Goal: Task Accomplishment & Management: Manage account settings

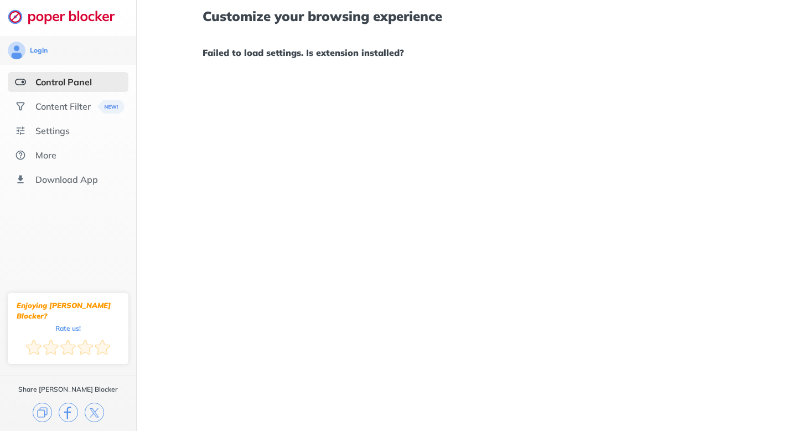
click at [444, 79] on div "Customize your browsing experience Failed to load settings. Is extension instal…" at bounding box center [467, 215] width 660 height 431
click at [80, 8] on div at bounding box center [68, 17] width 136 height 35
click at [63, 106] on div "Content Filter" at bounding box center [62, 106] width 55 height 11
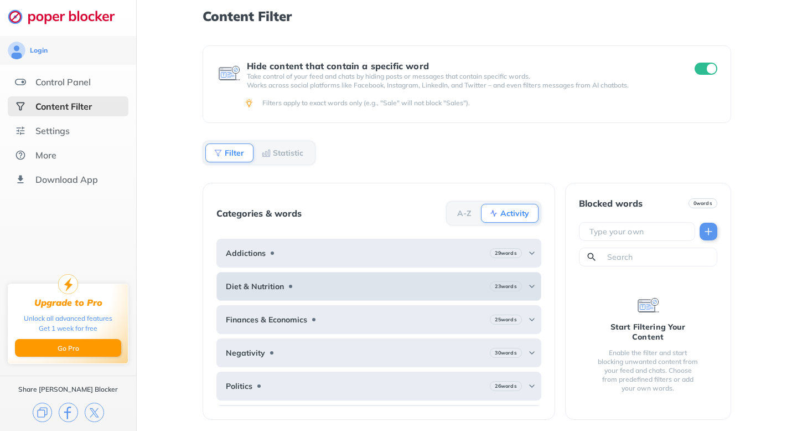
scroll to position [94, 0]
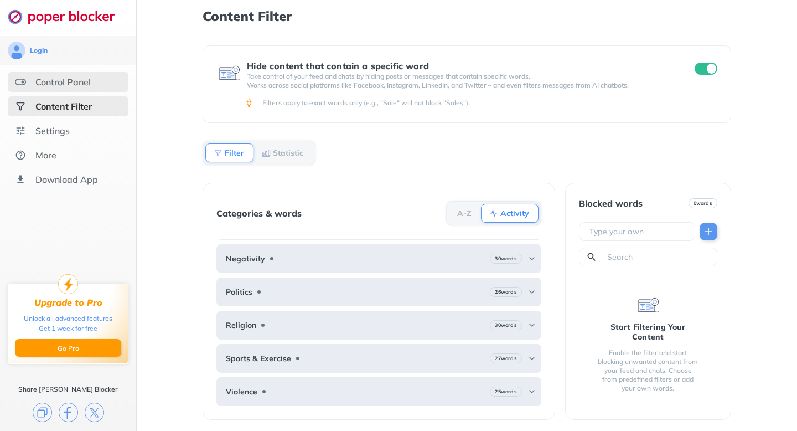
click at [66, 85] on div "Control Panel" at bounding box center [62, 81] width 55 height 11
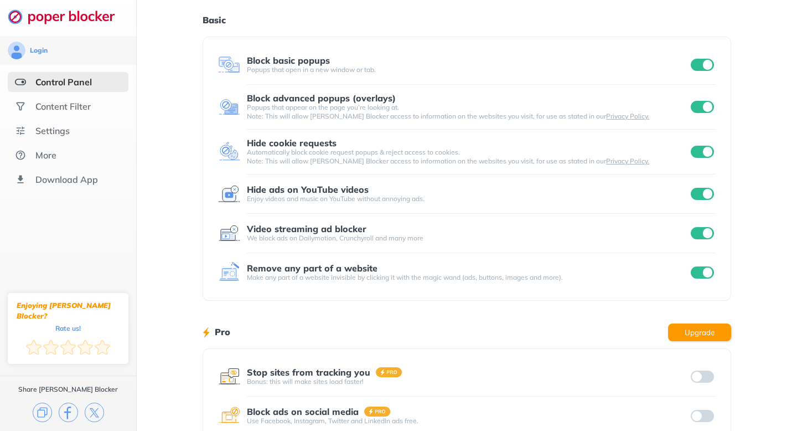
scroll to position [32, 0]
click at [700, 193] on input "checkbox" at bounding box center [702, 194] width 23 height 12
